Goal: Task Accomplishment & Management: Use online tool/utility

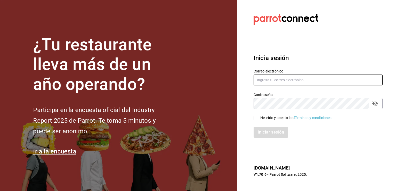
type input "[EMAIL_ADDRESS][DOMAIN_NAME]"
click at [256, 118] on input "He leído y acepto los Términos y condiciones." at bounding box center [256, 118] width 5 height 5
checkbox input "true"
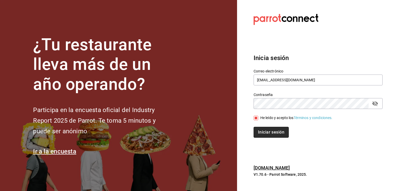
click at [277, 131] on button "Iniciar sesión" at bounding box center [271, 132] width 35 height 11
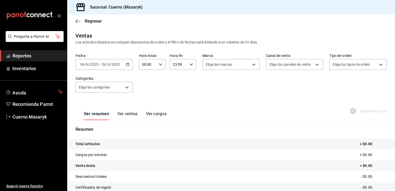
click at [128, 66] on div "[DATE] [DATE] - [DATE] [DATE]" at bounding box center [104, 64] width 57 height 11
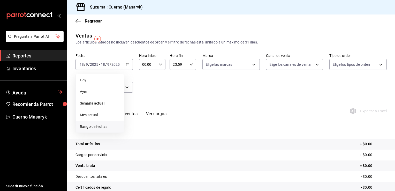
click at [103, 131] on li "Rango de fechas" at bounding box center [100, 127] width 48 height 12
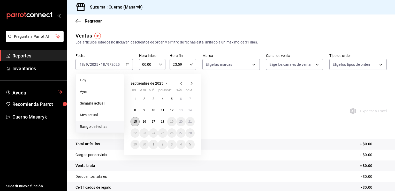
click at [137, 119] on button "15" at bounding box center [135, 121] width 9 height 9
click at [163, 122] on abbr "18" at bounding box center [162, 122] width 3 height 4
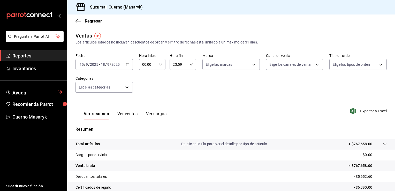
click at [162, 64] on div "00:00 Hora inicio" at bounding box center [152, 64] width 27 height 11
click at [145, 100] on span "05" at bounding box center [144, 100] width 5 height 4
type input "05:00"
click at [237, 65] on div at bounding box center [197, 95] width 395 height 191
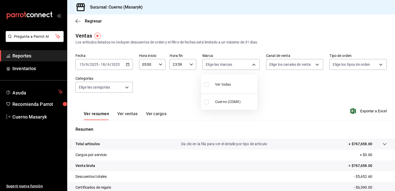
click at [237, 65] on body "Pregunta a Parrot AI Reportes Inventarios Ayuda Recomienda Parrot Cuerno Masary…" at bounding box center [197, 95] width 395 height 191
click at [232, 83] on li "Ver todas" at bounding box center [229, 83] width 56 height 15
type input "4ea0d660-02b3-4785-bb88-48b5ef6e196c"
checkbox input "true"
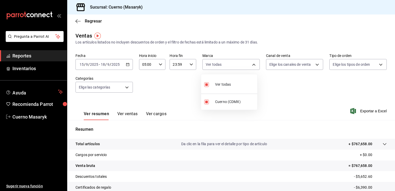
click at [305, 61] on div at bounding box center [197, 95] width 395 height 191
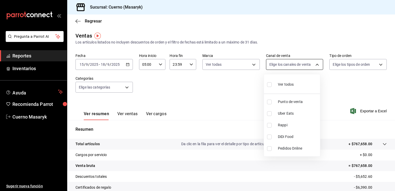
click at [304, 63] on body "Pregunta a Parrot AI Reportes Inventarios Ayuda Recomienda Parrot Cuerno Masary…" at bounding box center [197, 95] width 395 height 191
click at [288, 80] on div "Ver todos" at bounding box center [280, 83] width 27 height 11
type input "PARROT,UBER_EATS,RAPPI,DIDI_FOOD,ONLINE"
checkbox input "true"
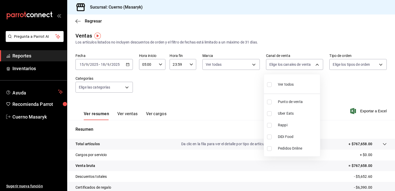
checkbox input "true"
click at [354, 65] on div at bounding box center [197, 95] width 395 height 191
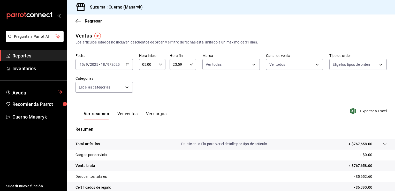
click at [354, 65] on body "Pregunta a Parrot AI Reportes Inventarios Ayuda Recomienda Parrot Cuerno Masary…" at bounding box center [197, 95] width 395 height 191
click at [353, 79] on div "Ver todos" at bounding box center [343, 83] width 27 height 11
type input "d8208262-291b-4595-bbfa-ed1e8660efdb,73ecdc8a-b505-4242-b24a-d5f1595b9b0a,EXTER…"
checkbox input "true"
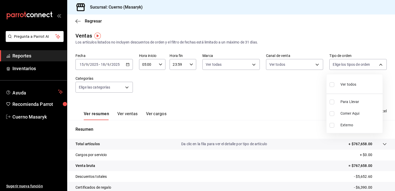
checkbox input "true"
click at [125, 86] on div at bounding box center [197, 95] width 395 height 191
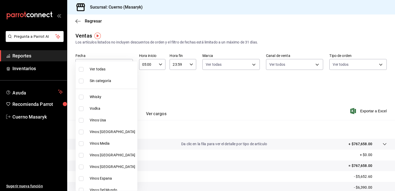
click at [125, 86] on body "Pregunta a Parrot AI Reportes Inventarios Ayuda Recomienda Parrot Cuerno Masary…" at bounding box center [197, 95] width 395 height 191
click at [104, 66] on li "Ver todas" at bounding box center [107, 69] width 62 height 12
type input "c67b51a2-384c-483e-a5be-40afd3eac247,ec1a4520-4a99-4810-921e-4abf40ebc8c6,cd2d5…"
checkbox input "true"
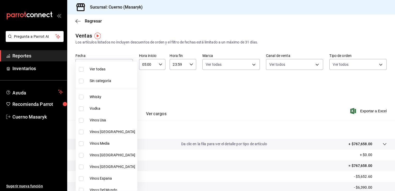
checkbox input "true"
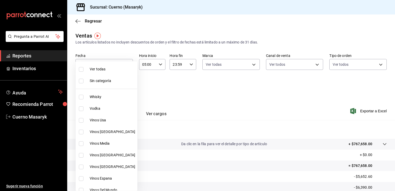
checkbox input "true"
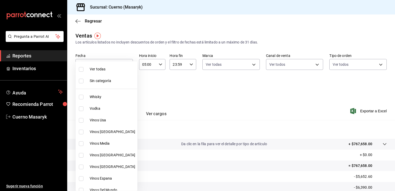
checkbox input "true"
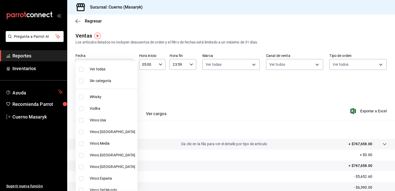
checkbox input "true"
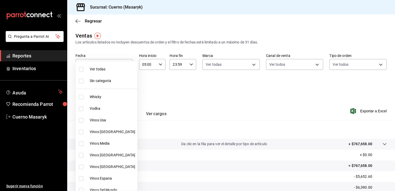
checkbox input "true"
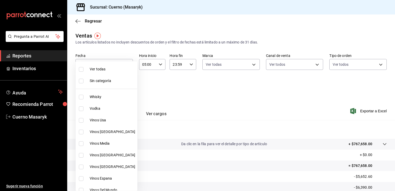
checkbox input "true"
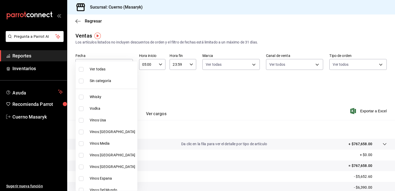
checkbox input "true"
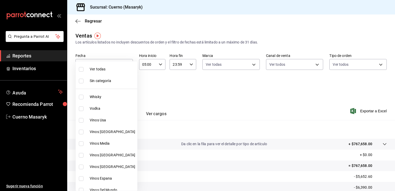
checkbox input "true"
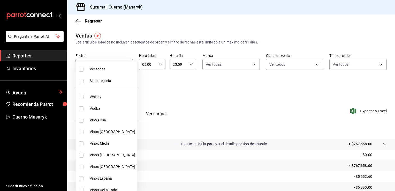
checkbox input "true"
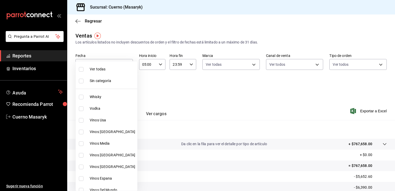
checkbox input "true"
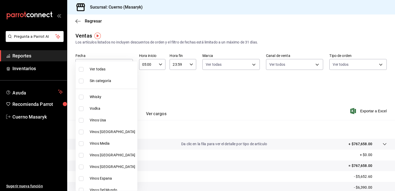
checkbox input "true"
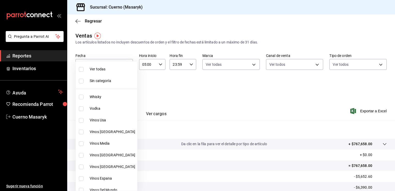
checkbox input "true"
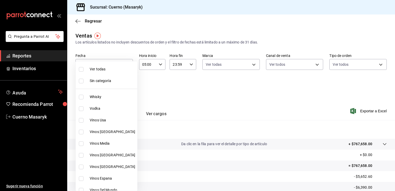
checkbox input "true"
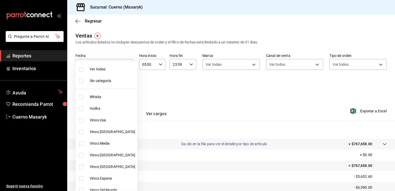
checkbox input "true"
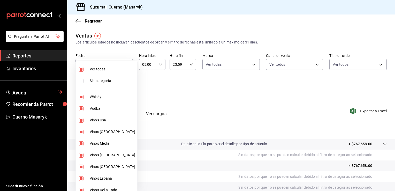
click at [270, 94] on div at bounding box center [197, 95] width 395 height 191
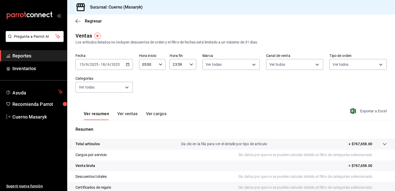
click at [376, 110] on span "Exportar a Excel" at bounding box center [368, 111] width 35 height 6
